Goal: Task Accomplishment & Management: Use online tool/utility

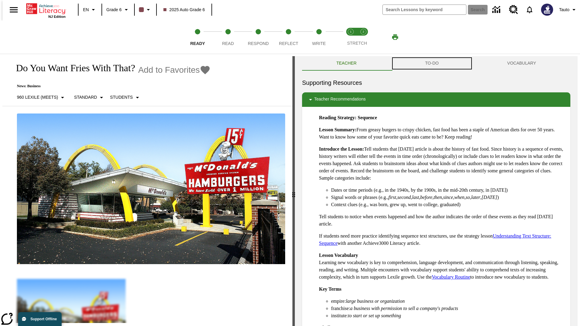
click at [432, 63] on button "TO-DO" at bounding box center [432, 63] width 82 height 15
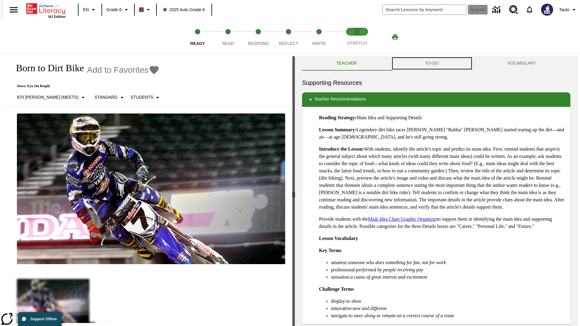
click at [432, 63] on button "TO-DO" at bounding box center [432, 63] width 82 height 15
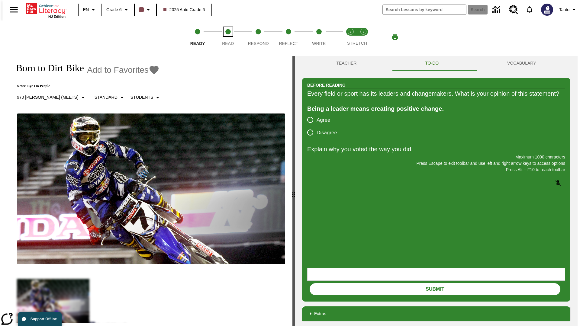
click at [228, 37] on span "Read" at bounding box center [228, 41] width 12 height 11
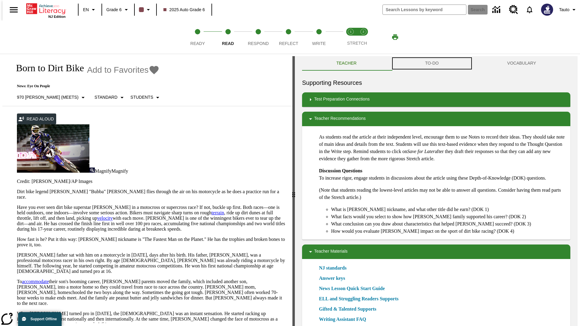
scroll to position [0, 0]
click at [432, 63] on button "TO-DO" at bounding box center [432, 63] width 82 height 15
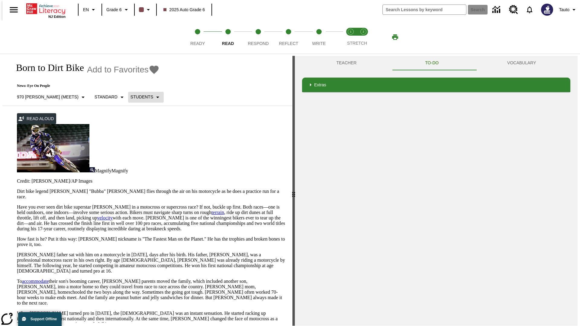
click at [131, 97] on p "Students" at bounding box center [142, 97] width 23 height 6
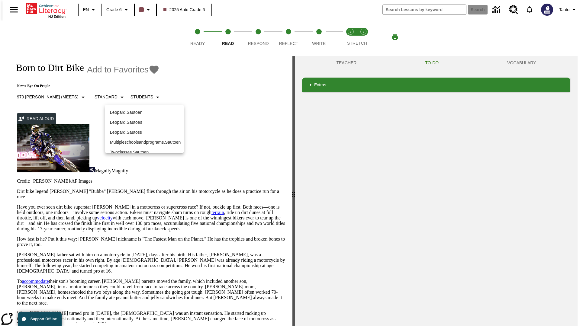
click at [140, 109] on p "Leopard , Sautoen" at bounding box center [144, 112] width 69 height 6
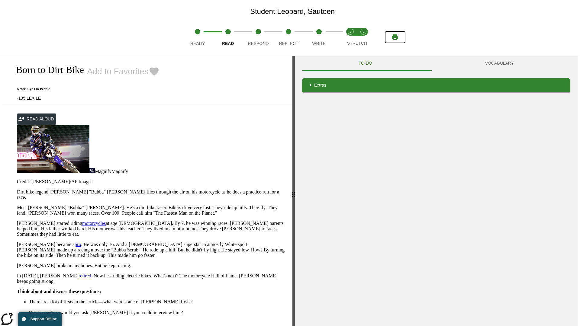
click at [395, 37] on icon "Print" at bounding box center [395, 36] width 6 height 5
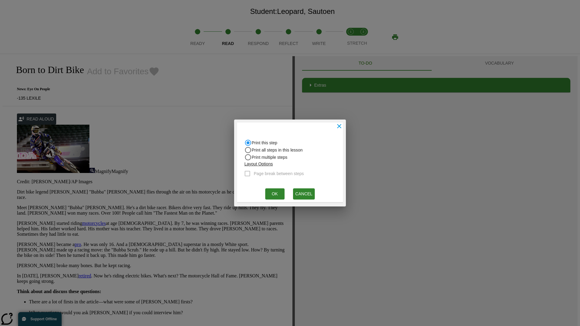
click at [248, 150] on input "Print all steps in this lesson" at bounding box center [248, 150] width 7 height 7
radio input "true"
radio input "false"
checkbox input "true"
click at [275, 194] on button "Ok" at bounding box center [274, 194] width 19 height 11
